Goal: Check status

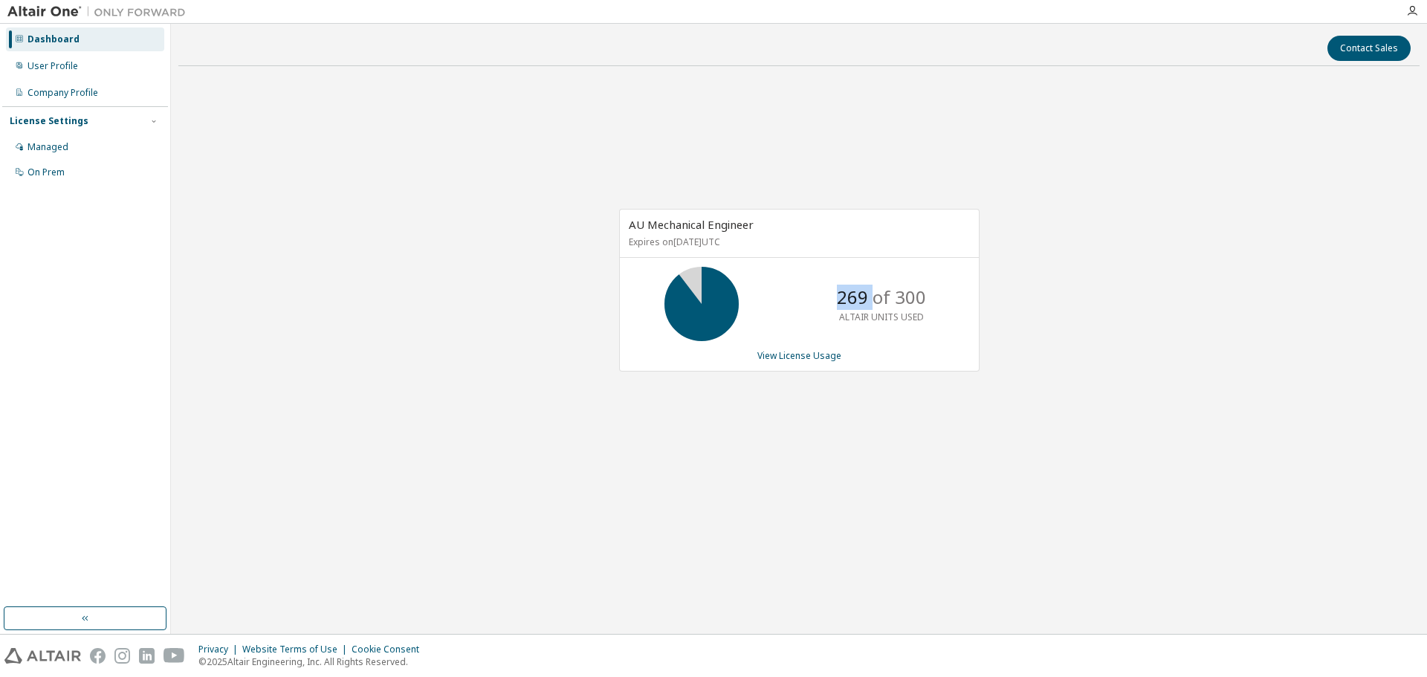
drag, startPoint x: 841, startPoint y: 304, endPoint x: 876, endPoint y: 305, distance: 35.0
click at [876, 305] on p "269 of 300" at bounding box center [881, 297] width 89 height 25
click at [985, 341] on div "AU Mechanical Engineer Expires on [DATE] UTC 269 of 300 ALTAIR UNITS USED View …" at bounding box center [799, 298] width 1242 height 440
